Goal: Feedback & Contribution: Leave review/rating

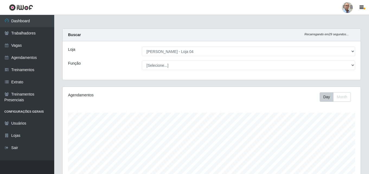
select select "251"
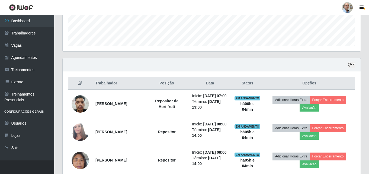
scroll to position [157, 0]
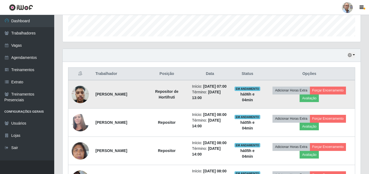
click at [78, 99] on img at bounding box center [80, 94] width 17 height 23
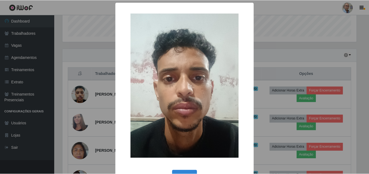
scroll to position [18, 0]
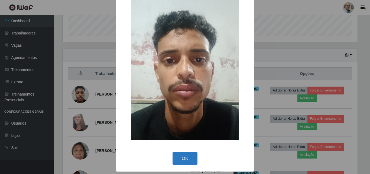
click at [180, 157] on button "OK" at bounding box center [185, 158] width 25 height 13
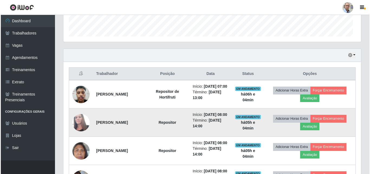
scroll to position [112, 298]
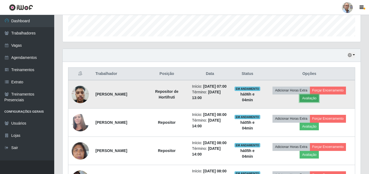
click at [319, 101] on button "Avaliação" at bounding box center [308, 98] width 19 height 8
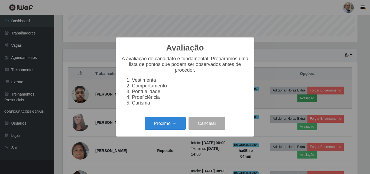
scroll to position [112, 295]
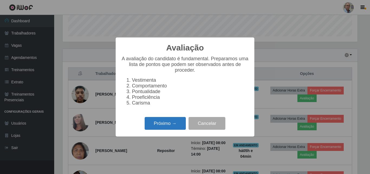
click at [167, 128] on button "Próximo →" at bounding box center [165, 123] width 41 height 13
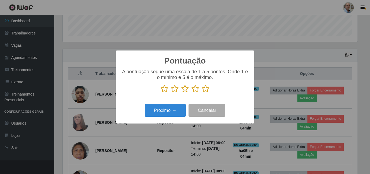
click at [206, 90] on icon at bounding box center [206, 89] width 8 height 8
click at [202, 93] on input "radio" at bounding box center [202, 93] width 0 height 0
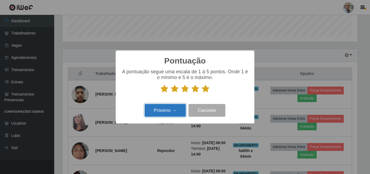
click at [178, 111] on button "Próximo →" at bounding box center [165, 110] width 41 height 13
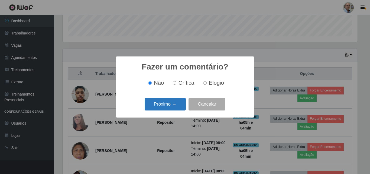
click at [185, 107] on button "Próximo →" at bounding box center [165, 104] width 41 height 13
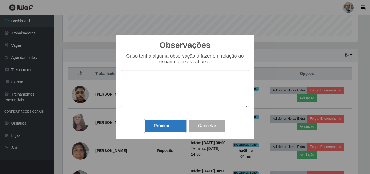
click at [175, 126] on button "Próximo →" at bounding box center [165, 126] width 41 height 13
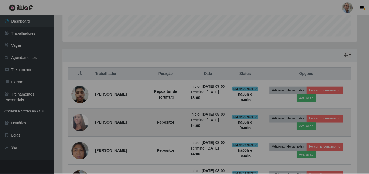
scroll to position [112, 298]
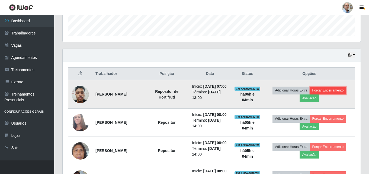
click at [310, 94] on button "Forçar Encerramento" at bounding box center [328, 90] width 36 height 8
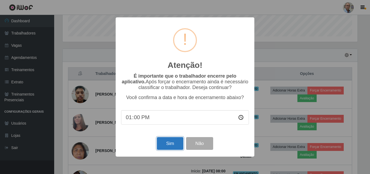
click at [177, 142] on button "Sim" at bounding box center [170, 143] width 26 height 13
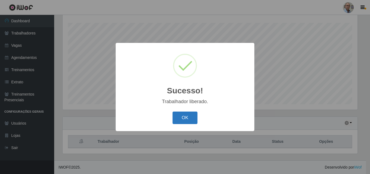
click at [190, 115] on button "OK" at bounding box center [185, 117] width 25 height 13
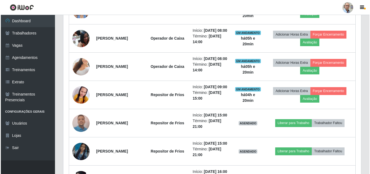
scroll to position [415, 0]
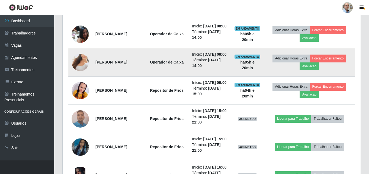
click at [79, 78] on img at bounding box center [80, 62] width 17 height 31
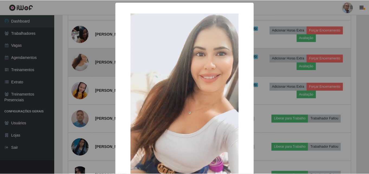
scroll to position [112, 295]
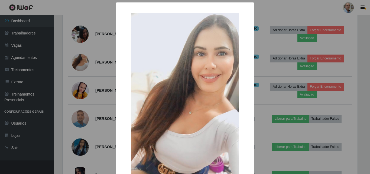
click at [95, 100] on div "× OK Cancel" at bounding box center [185, 87] width 370 height 174
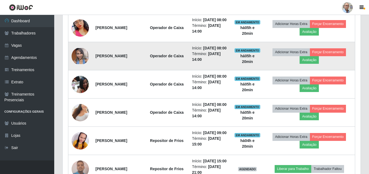
scroll to position [334, 0]
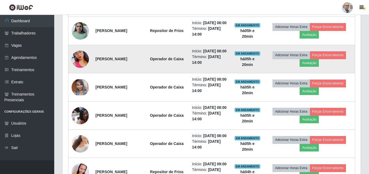
click at [75, 75] on img at bounding box center [80, 59] width 17 height 31
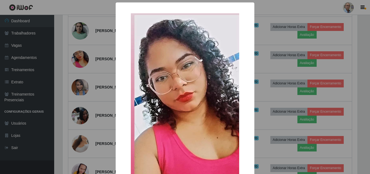
click at [99, 79] on div "× OK Cancel" at bounding box center [185, 87] width 370 height 174
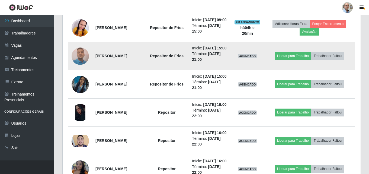
scroll to position [442, 0]
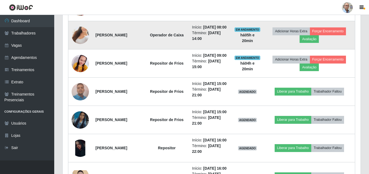
click at [78, 51] on img at bounding box center [80, 35] width 17 height 31
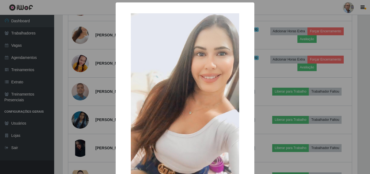
click at [100, 80] on div "× OK Cancel" at bounding box center [185, 87] width 370 height 174
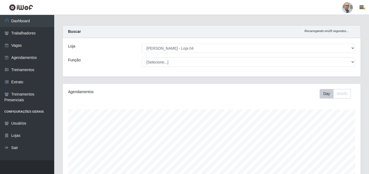
scroll to position [0, 0]
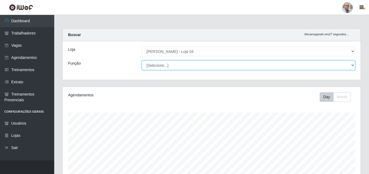
click at [181, 67] on select "[Selecione...] ASG ASG + ASG ++ Auxiliar de Depósito Auxiliar de Depósito + Aux…" at bounding box center [248, 64] width 213 height 9
select select "24"
click at [142, 60] on select "[Selecione...] ASG ASG + ASG ++ Auxiliar de Depósito Auxiliar de Depósito + Aux…" at bounding box center [248, 64] width 213 height 9
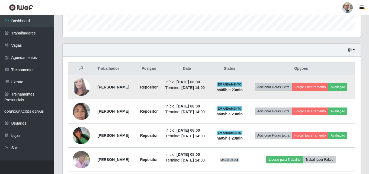
scroll to position [190, 0]
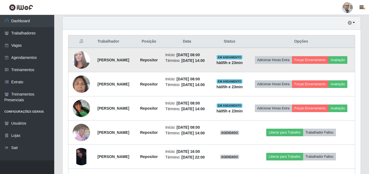
click at [81, 60] on img at bounding box center [81, 59] width 17 height 29
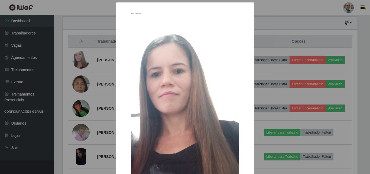
click at [104, 62] on div "× OK Cancel" at bounding box center [185, 87] width 370 height 174
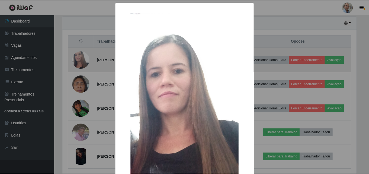
scroll to position [112, 298]
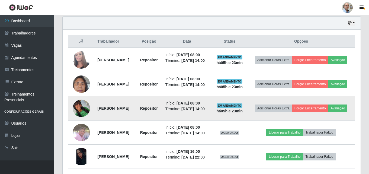
click at [80, 114] on img at bounding box center [81, 107] width 17 height 17
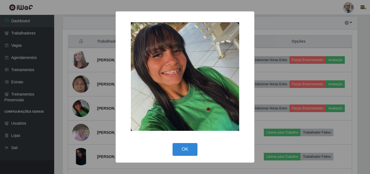
click at [99, 92] on div "× OK Cancel" at bounding box center [185, 87] width 370 height 174
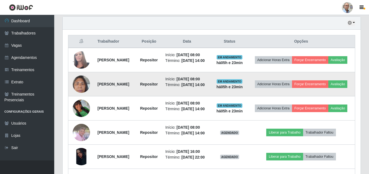
scroll to position [112, 298]
